Goal: Transaction & Acquisition: Purchase product/service

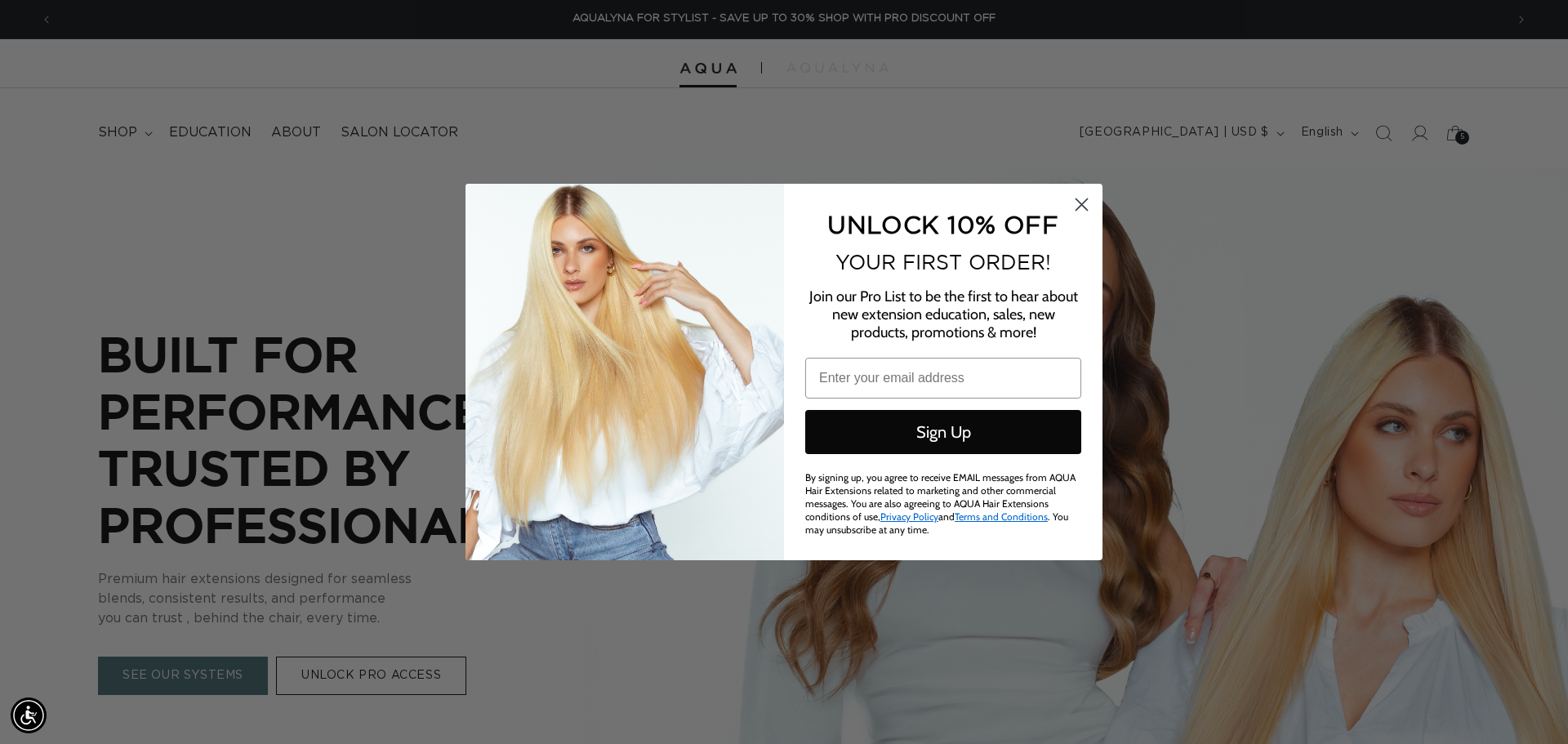
click at [1082, 205] on icon "Close dialog" at bounding box center [1082, 204] width 12 height 12
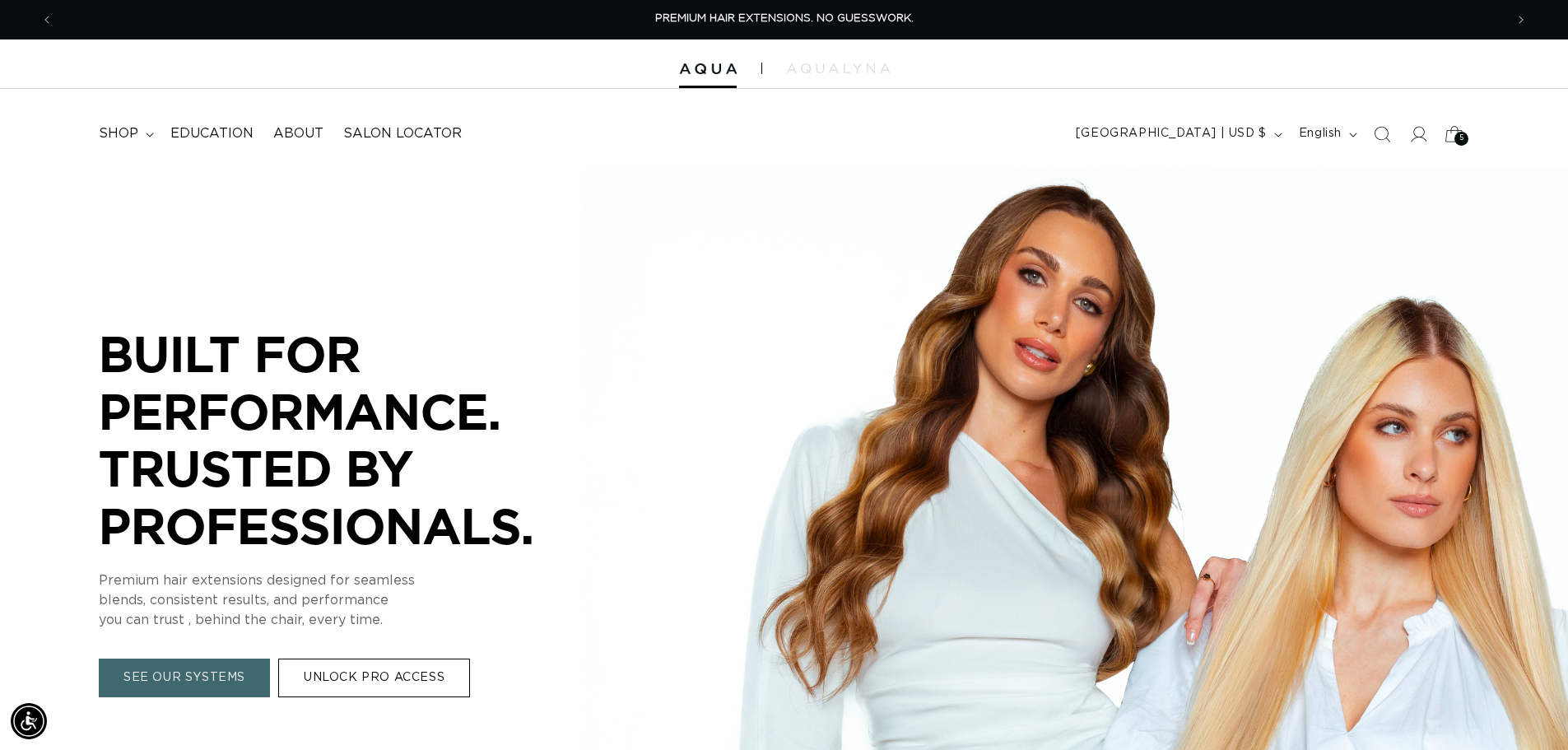
click at [1457, 123] on icon at bounding box center [1454, 133] width 39 height 39
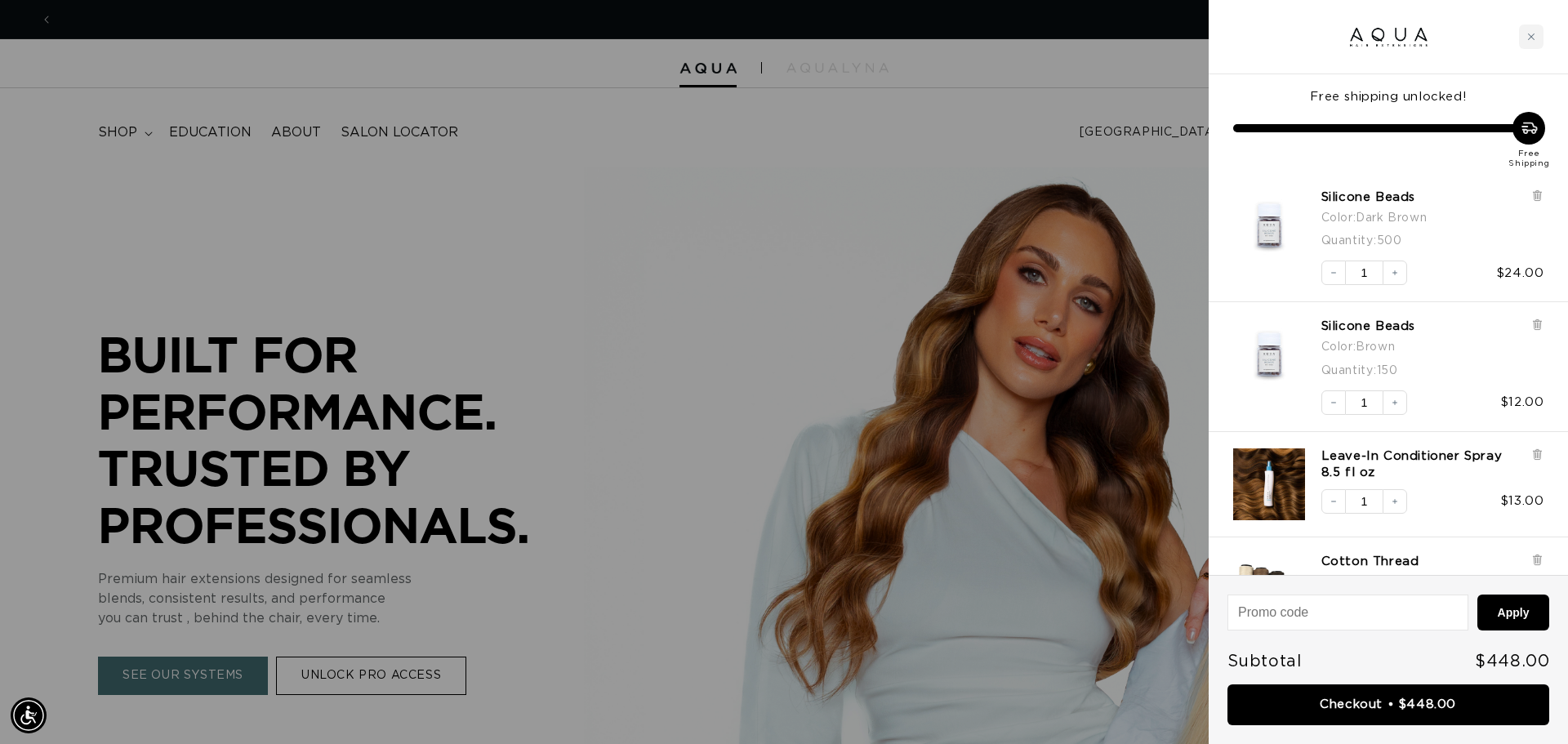
scroll to position [0, 1452]
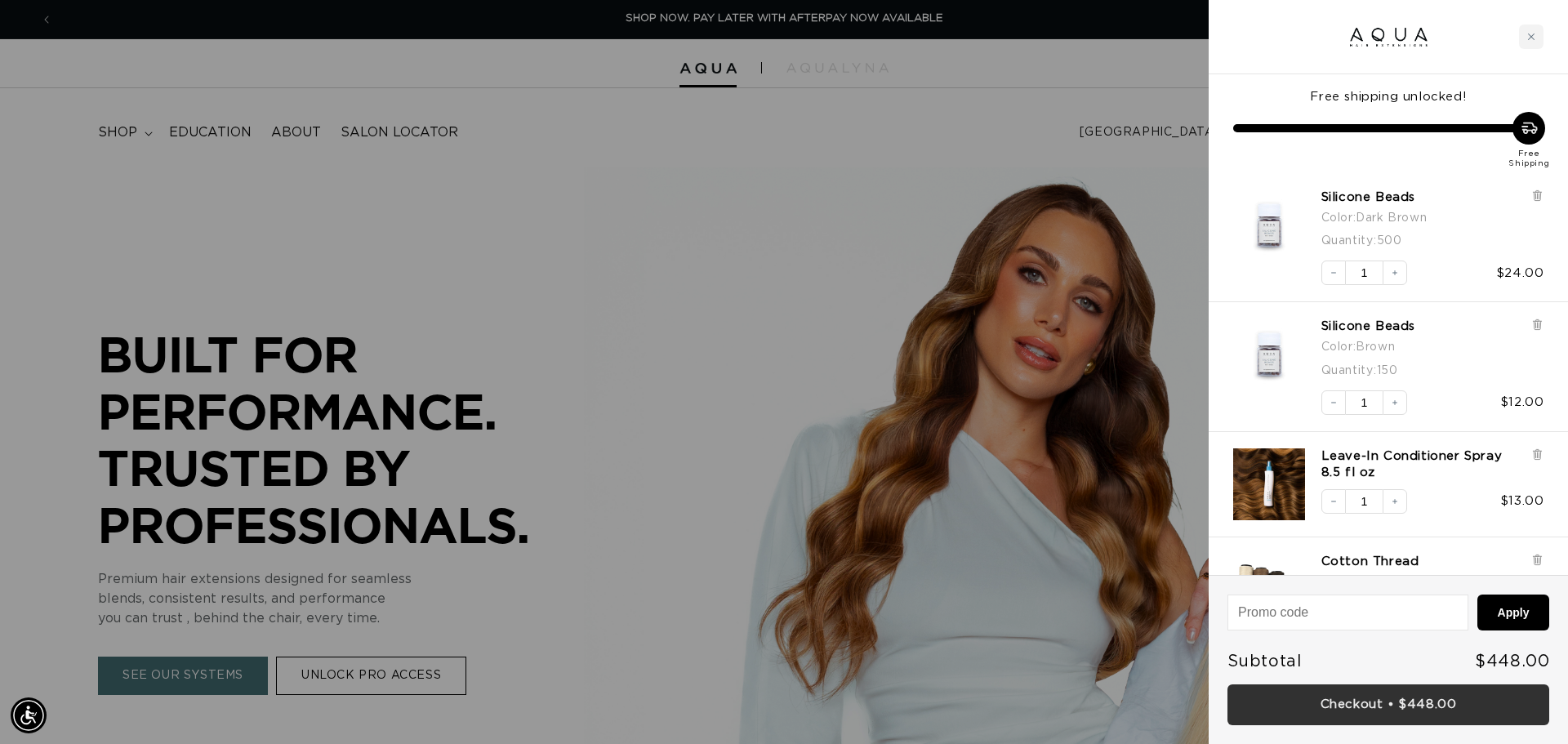
click at [1354, 695] on link "Checkout • $448.00" at bounding box center [1388, 705] width 322 height 41
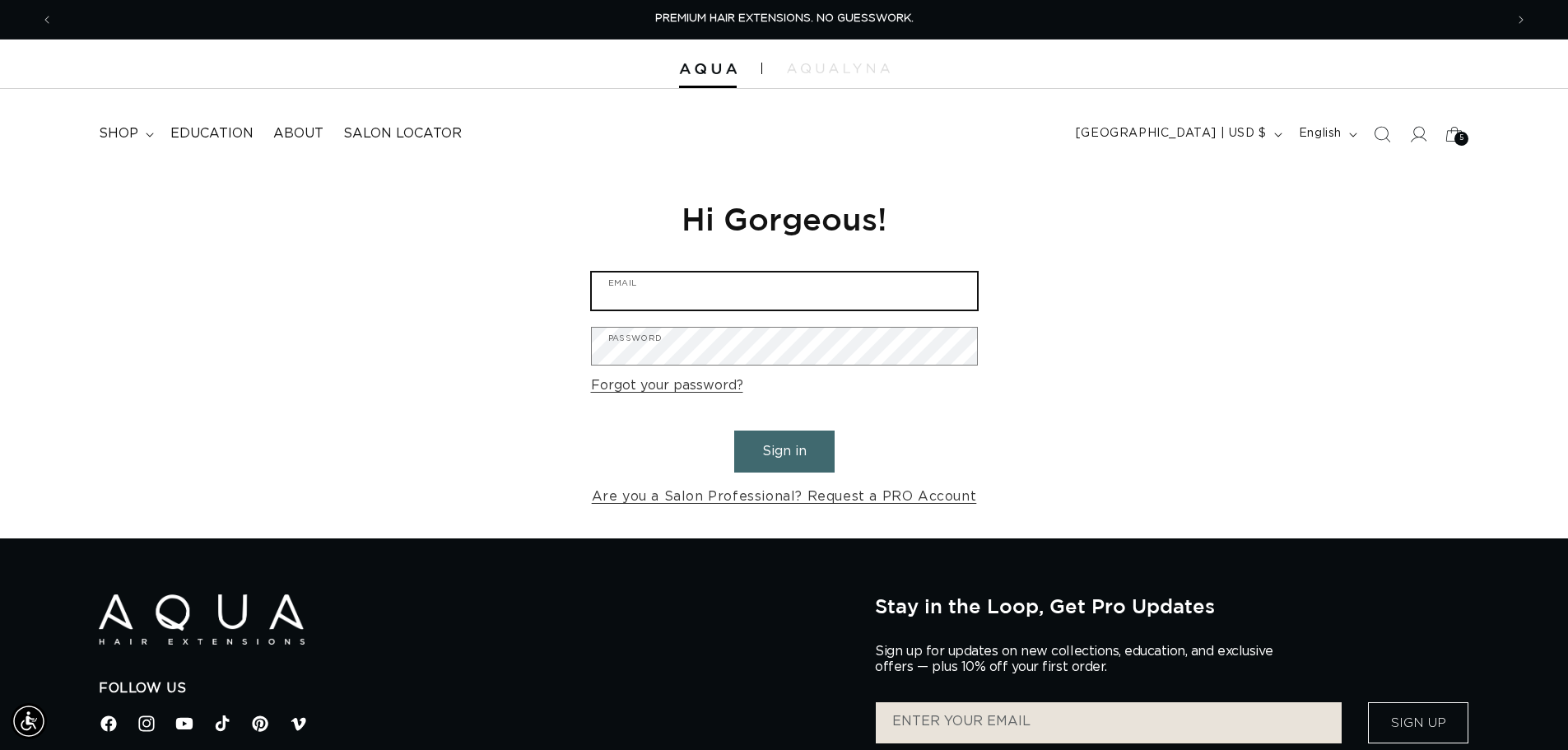
type input "[EMAIL_ADDRESS][DOMAIN_NAME]"
click at [773, 454] on button "Sign in" at bounding box center [784, 451] width 101 height 42
